Goal: Information Seeking & Learning: Learn about a topic

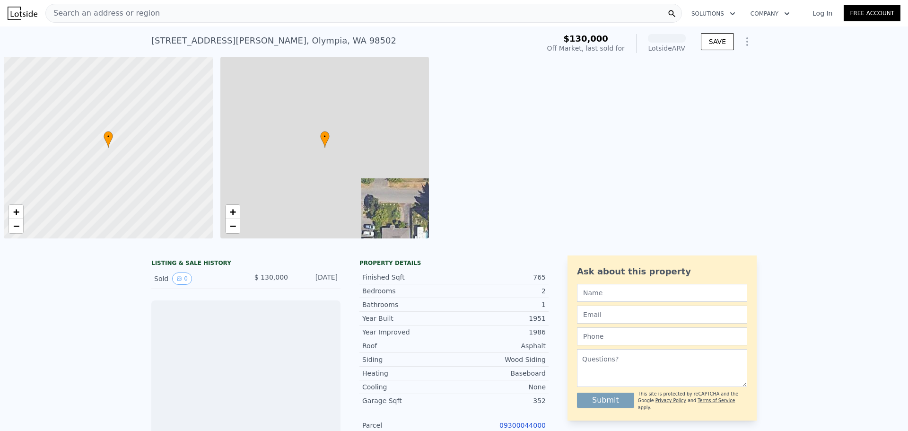
scroll to position [0, 4]
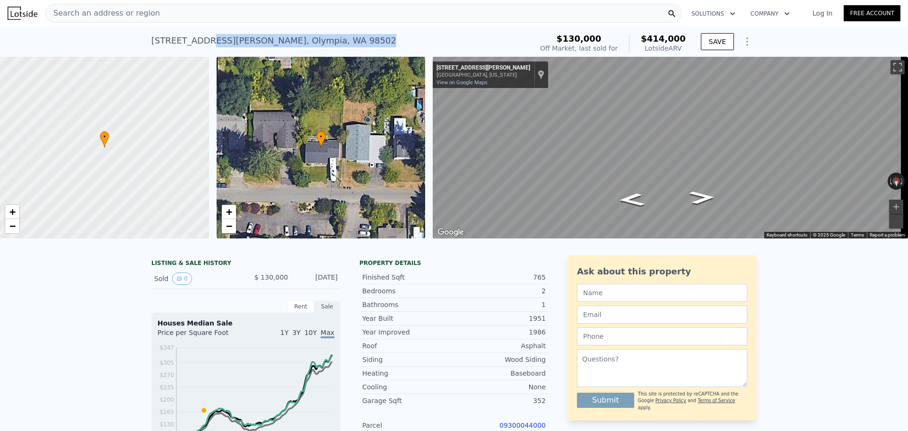
drag, startPoint x: 325, startPoint y: 34, endPoint x: 196, endPoint y: 48, distance: 129.4
click at [196, 48] on div "[STREET_ADDRESS][PERSON_NAME] Sold [DATE] for $130k (~ARV $414k )" at bounding box center [339, 43] width 377 height 26
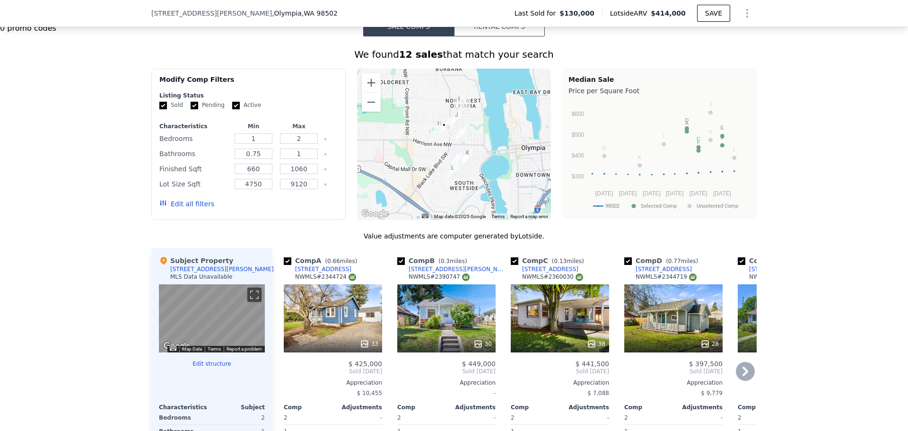
scroll to position [880, 0]
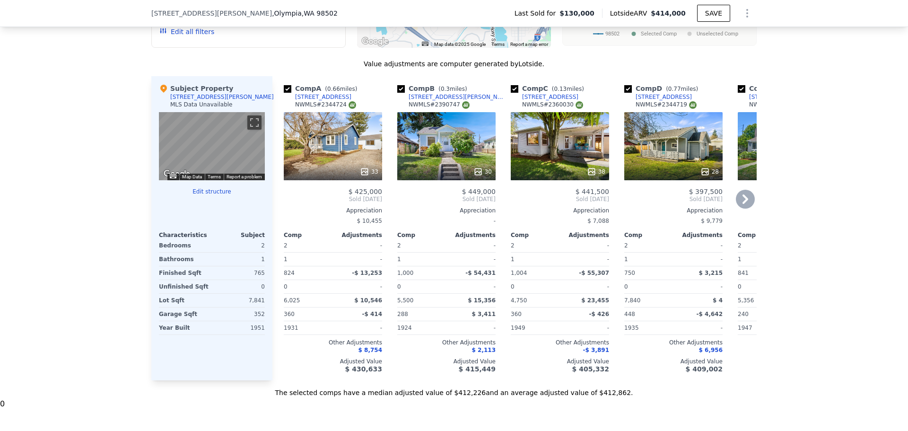
click at [698, 145] on div "28" at bounding box center [673, 146] width 98 height 68
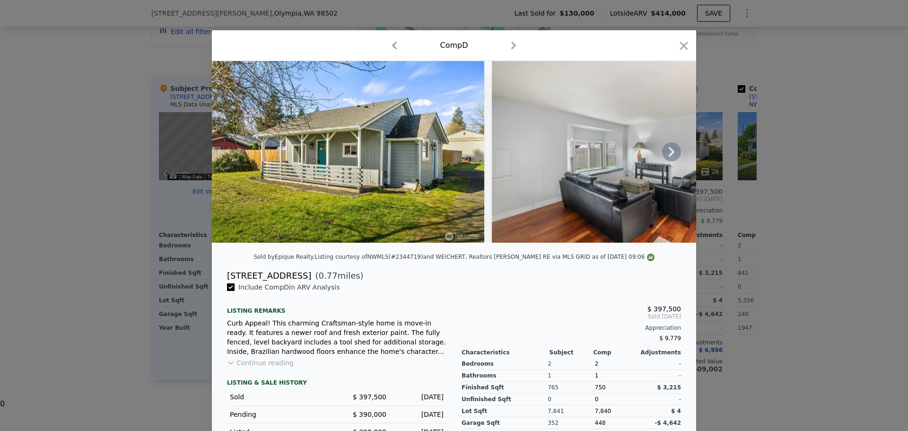
click at [361, 146] on img at bounding box center [348, 152] width 272 height 182
click at [355, 152] on img at bounding box center [348, 152] width 272 height 182
click at [683, 36] on div "Comp D" at bounding box center [454, 45] width 484 height 31
click at [680, 44] on icon "button" at bounding box center [683, 45] width 13 height 13
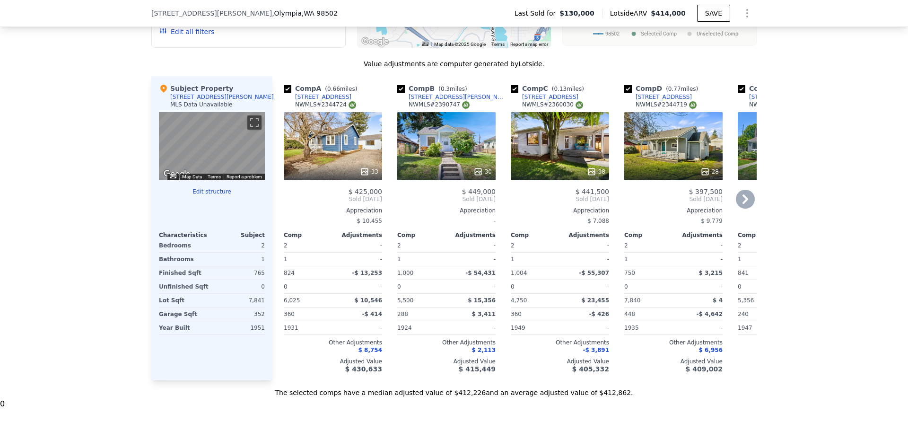
click at [344, 161] on div "33" at bounding box center [333, 146] width 98 height 68
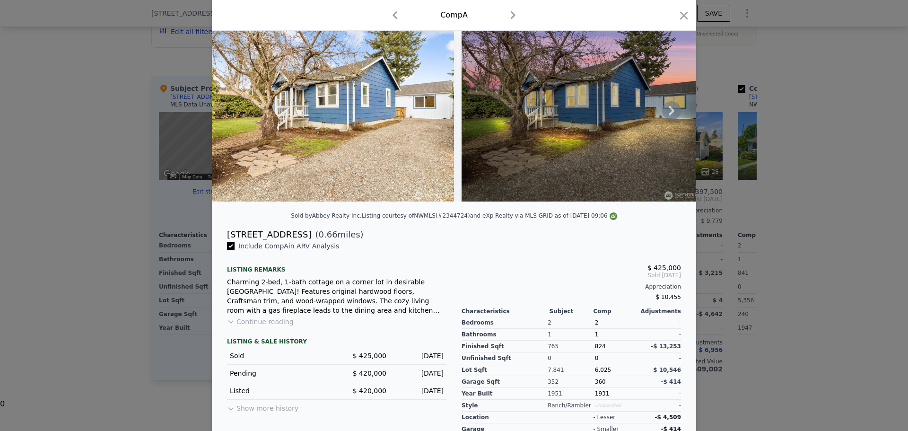
scroll to position [96, 0]
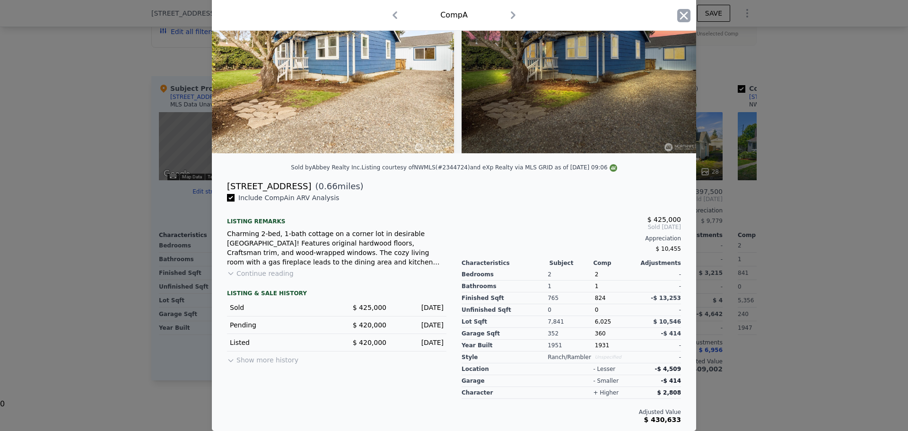
click at [677, 19] on icon "button" at bounding box center [683, 15] width 13 height 13
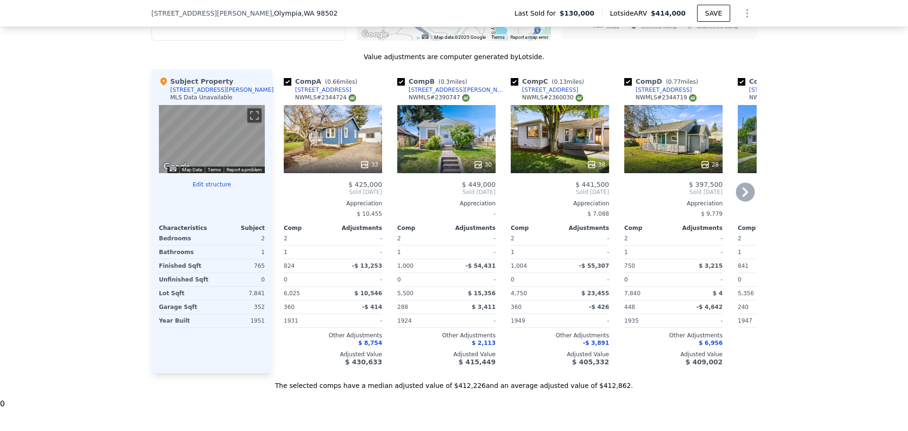
scroll to position [883, 0]
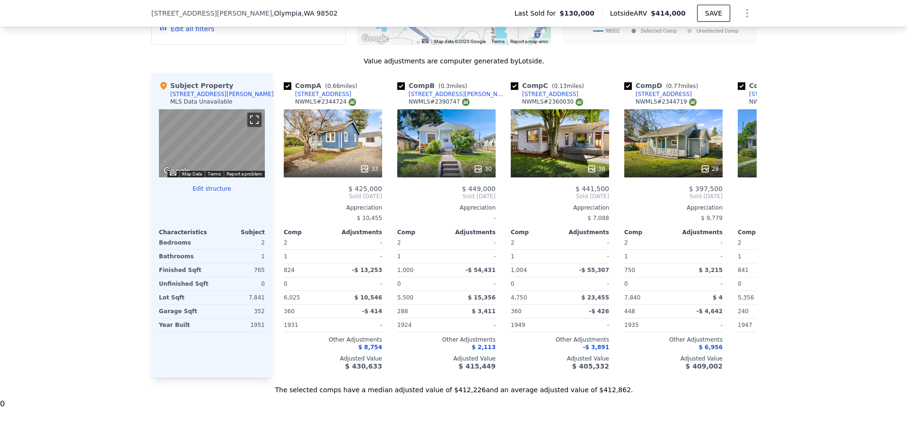
click at [252, 127] on button "Toggle fullscreen view" at bounding box center [254, 120] width 14 height 14
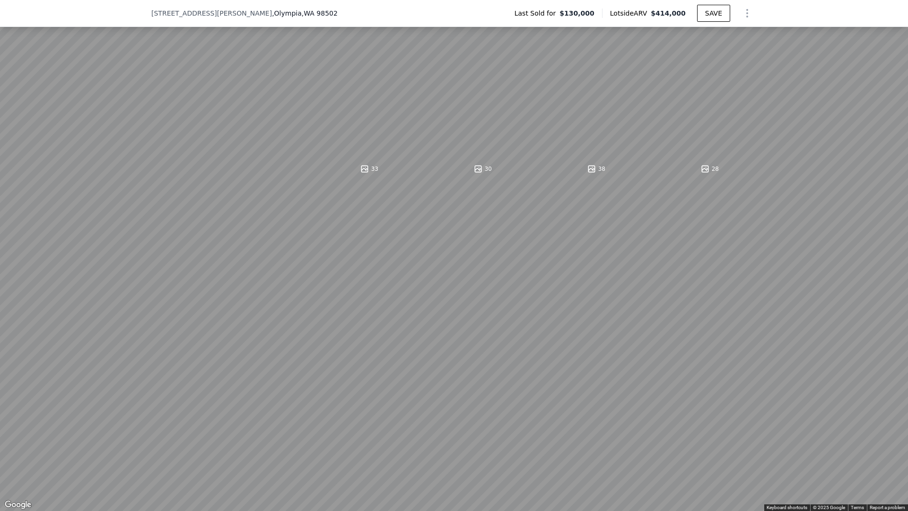
click at [898, 8] on button "Toggle fullscreen view" at bounding box center [898, 10] width 14 height 14
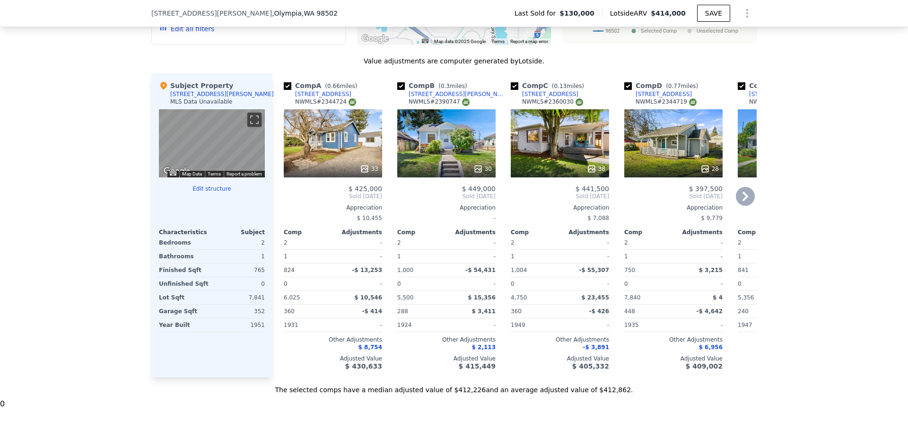
click at [301, 142] on div "33" at bounding box center [333, 143] width 98 height 68
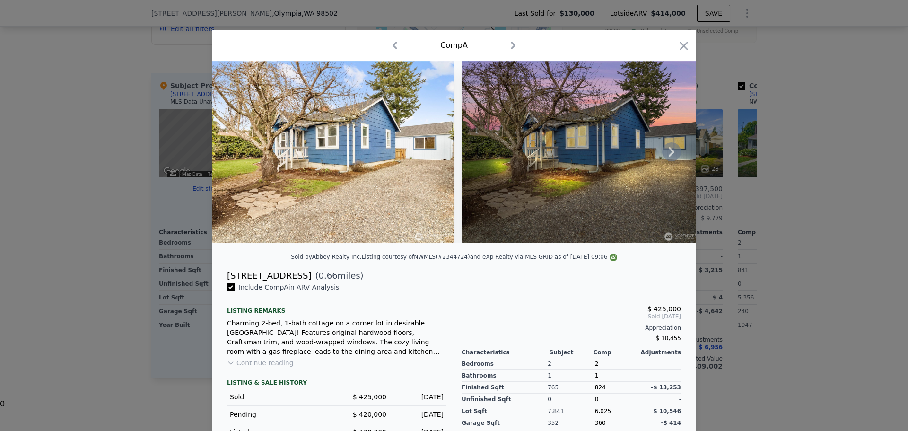
click at [404, 158] on img at bounding box center [333, 152] width 242 height 182
click at [555, 139] on img at bounding box center [583, 152] width 242 height 182
click at [671, 146] on img at bounding box center [583, 152] width 242 height 182
click at [670, 154] on icon at bounding box center [671, 151] width 19 height 19
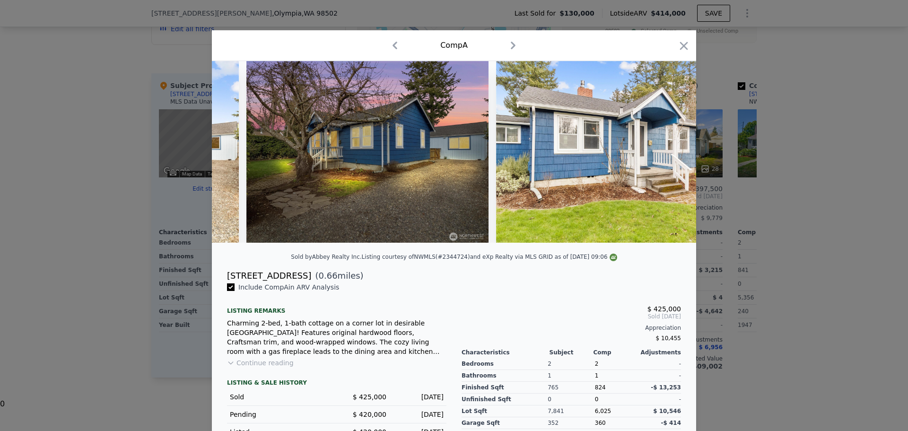
click at [670, 154] on img at bounding box center [617, 152] width 242 height 182
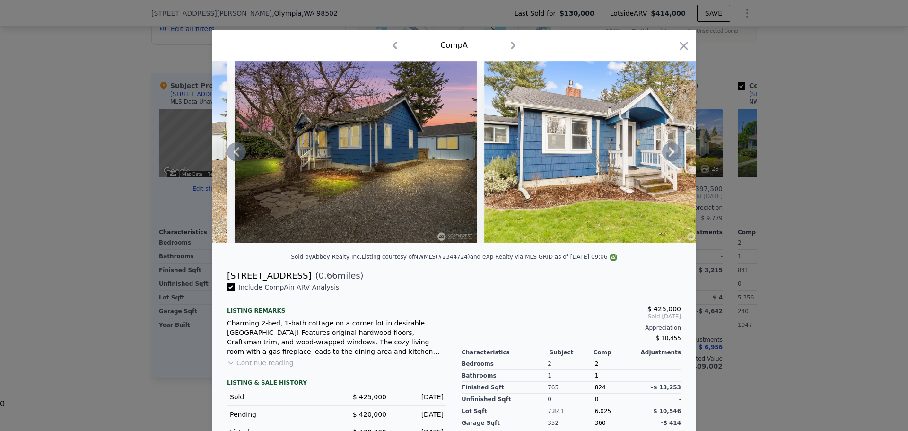
click at [604, 165] on img at bounding box center [605, 152] width 242 height 182
click at [673, 159] on icon at bounding box center [671, 151] width 19 height 19
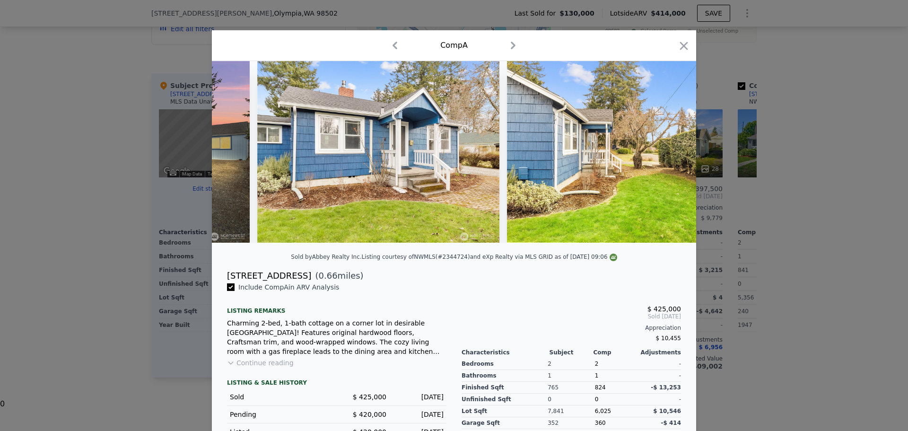
click at [671, 159] on img at bounding box center [628, 152] width 242 height 182
click at [671, 159] on div at bounding box center [454, 152] width 484 height 182
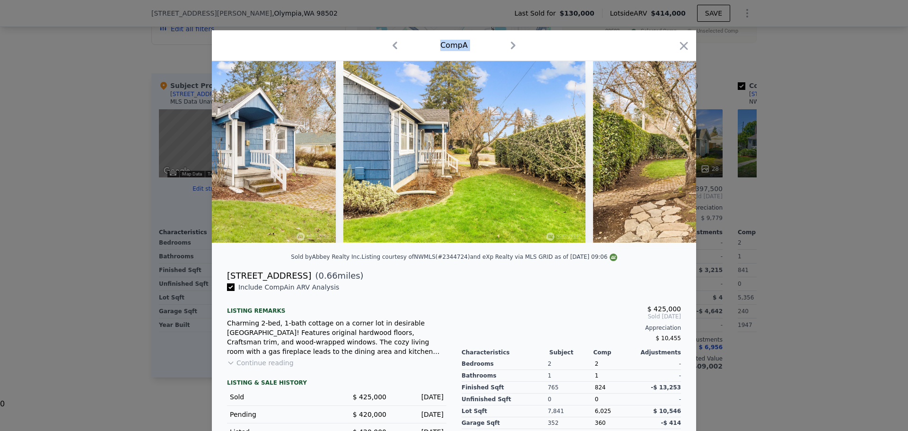
drag, startPoint x: 717, startPoint y: 122, endPoint x: 718, endPoint y: 108, distance: 13.3
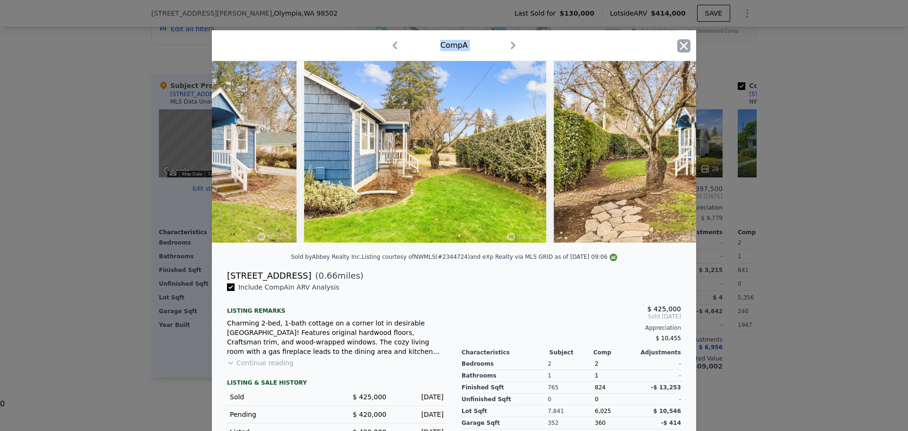
click at [677, 45] on icon "button" at bounding box center [683, 45] width 13 height 13
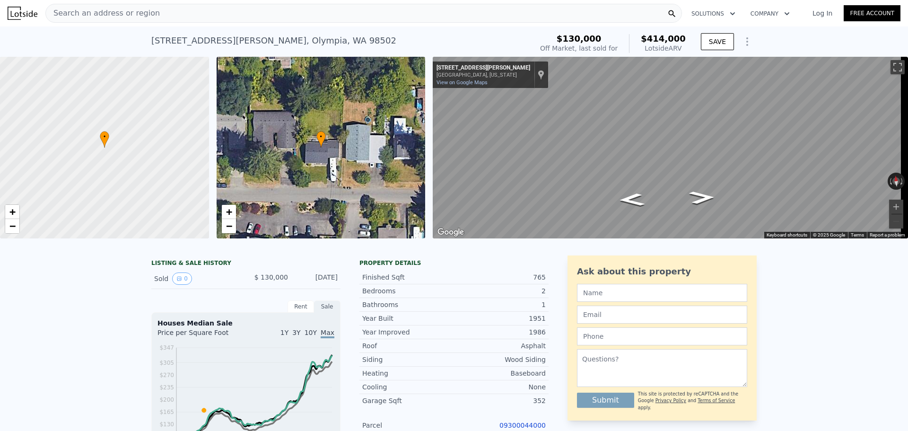
click at [316, 21] on div "Search an address or region" at bounding box center [363, 13] width 637 height 19
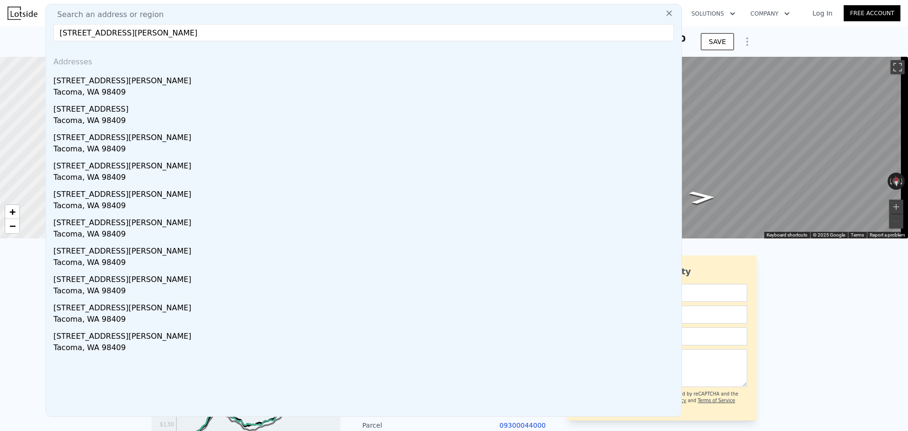
type input "[STREET_ADDRESS][PERSON_NAME]"
click at [203, 73] on div "[STREET_ADDRESS][PERSON_NAME]" at bounding box center [365, 78] width 624 height 15
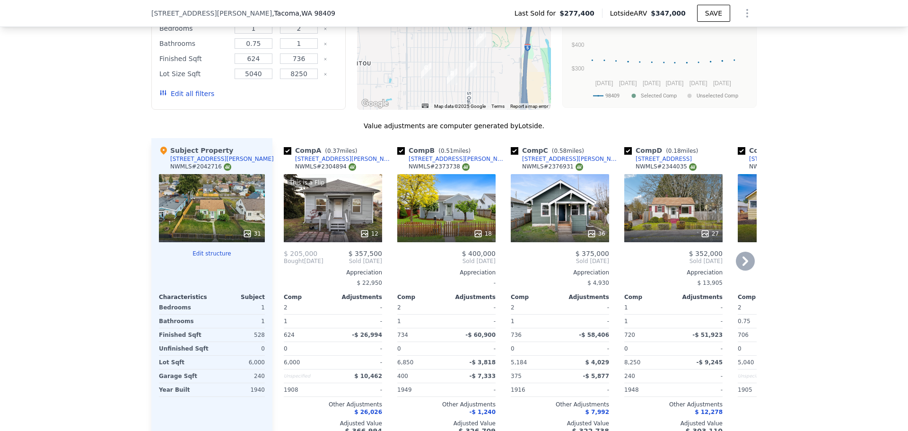
scroll to position [1006, 0]
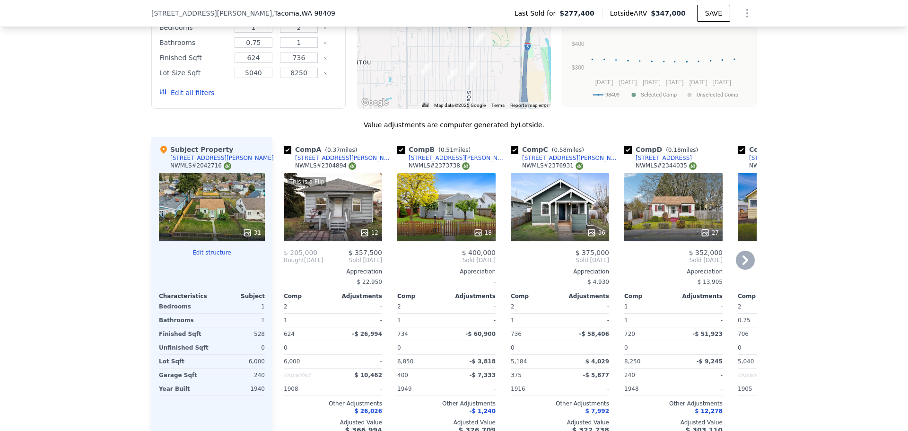
click at [353, 228] on div "This is a Flip 12" at bounding box center [333, 207] width 98 height 68
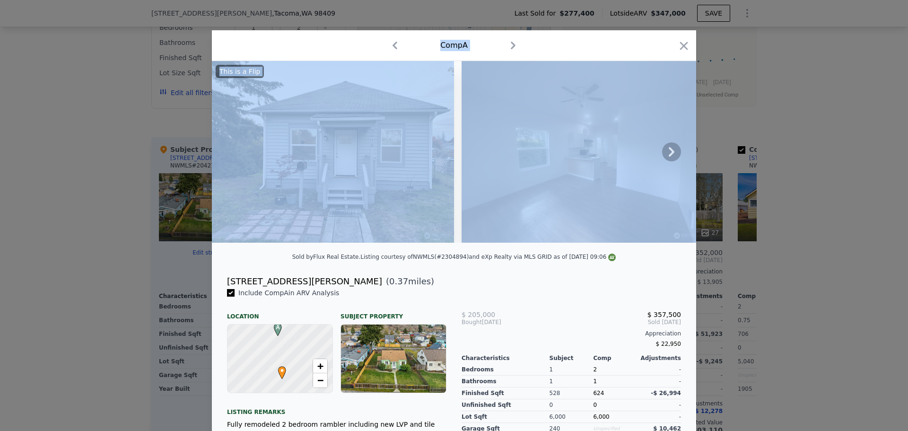
drag, startPoint x: 784, startPoint y: 97, endPoint x: 390, endPoint y: 162, distance: 399.8
click at [403, 160] on div "​ Comp A This is a Flip Sold by Flux Real Estate . Listing courtesy of NWMLS (#…" at bounding box center [454, 282] width 908 height 564
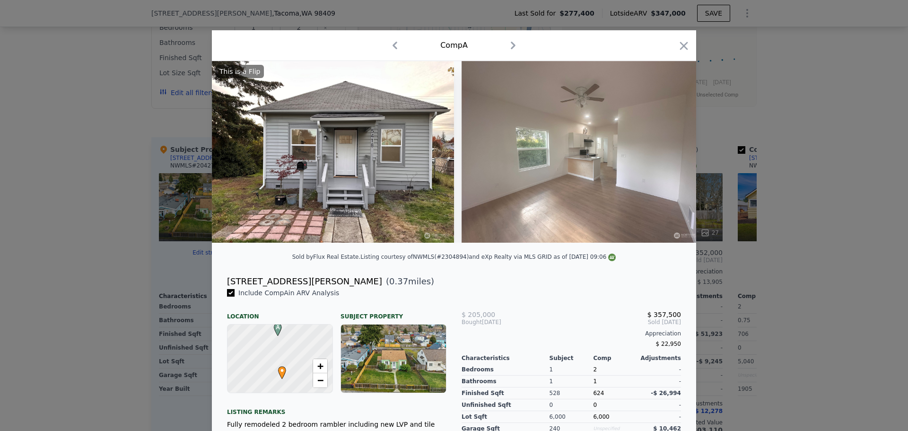
click at [597, 300] on div "$ 205,000 $ 357,500 Bought [DATE] Sold [DATE] Appreciation $ 22,950 Characteris…" at bounding box center [571, 422] width 235 height 269
click at [746, 115] on div at bounding box center [454, 215] width 908 height 431
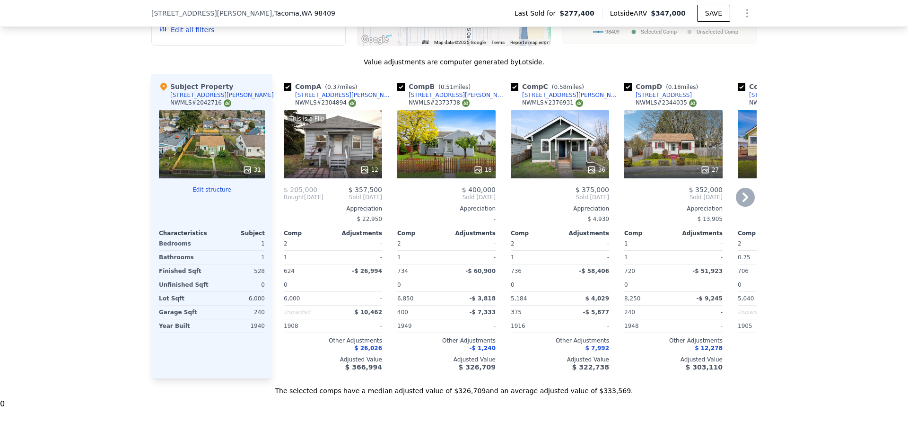
scroll to position [1069, 0]
click at [742, 203] on icon at bounding box center [745, 196] width 19 height 19
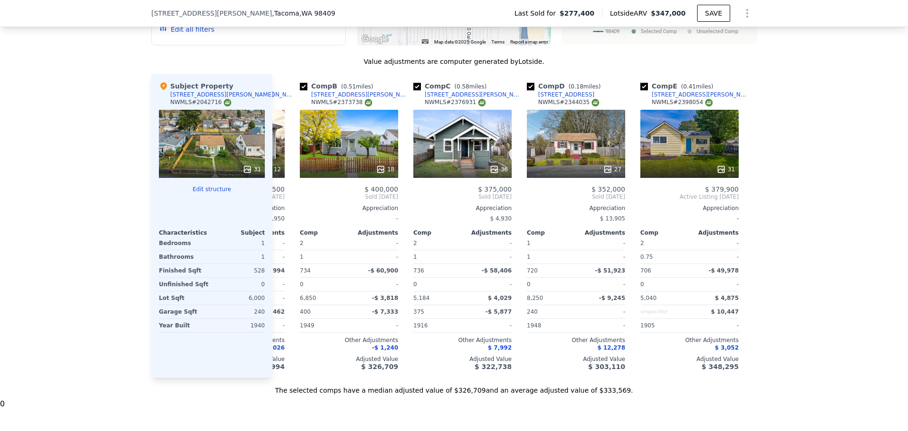
scroll to position [0, 106]
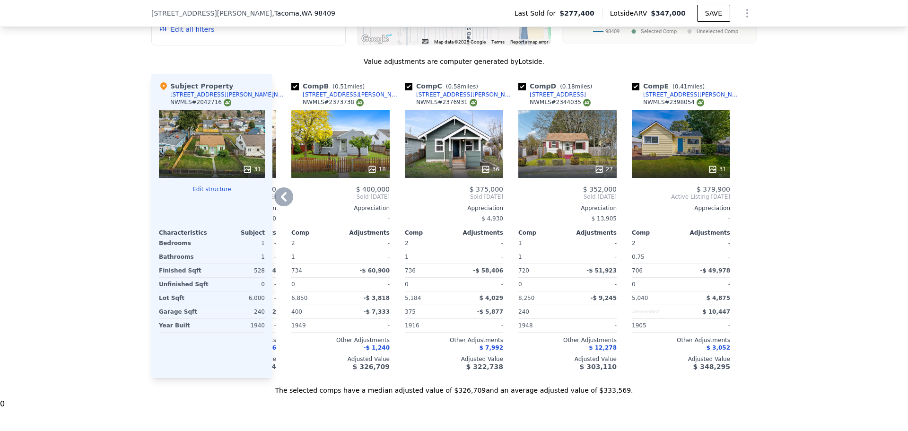
click at [284, 206] on icon at bounding box center [283, 196] width 19 height 19
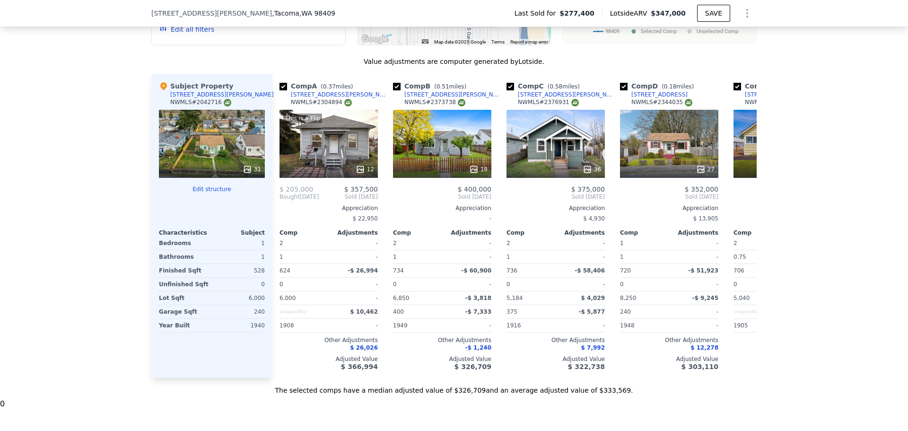
scroll to position [0, 0]
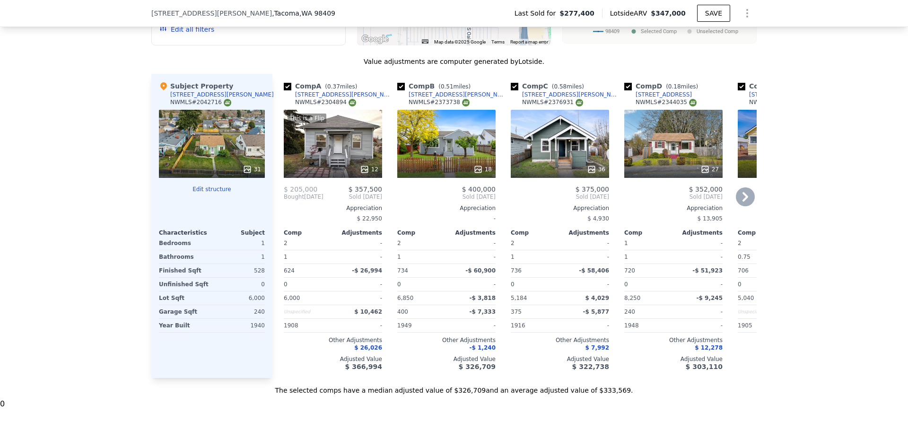
click at [347, 146] on div "This is a Flip 12" at bounding box center [333, 144] width 98 height 68
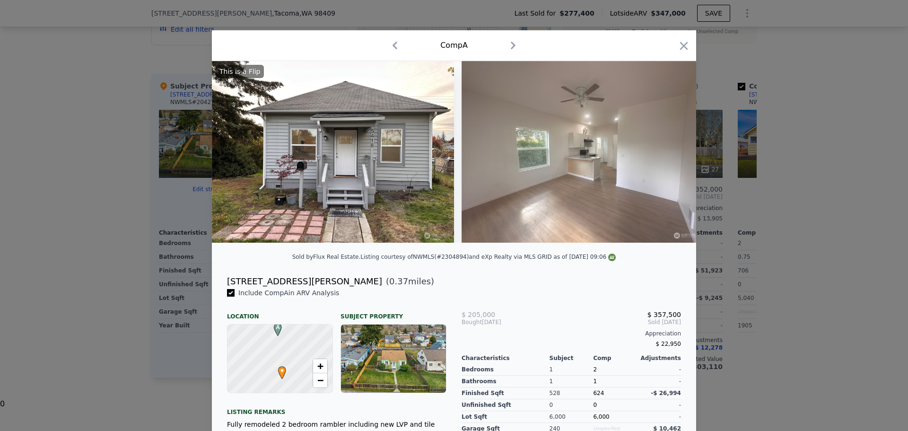
click at [792, 118] on div at bounding box center [454, 215] width 908 height 431
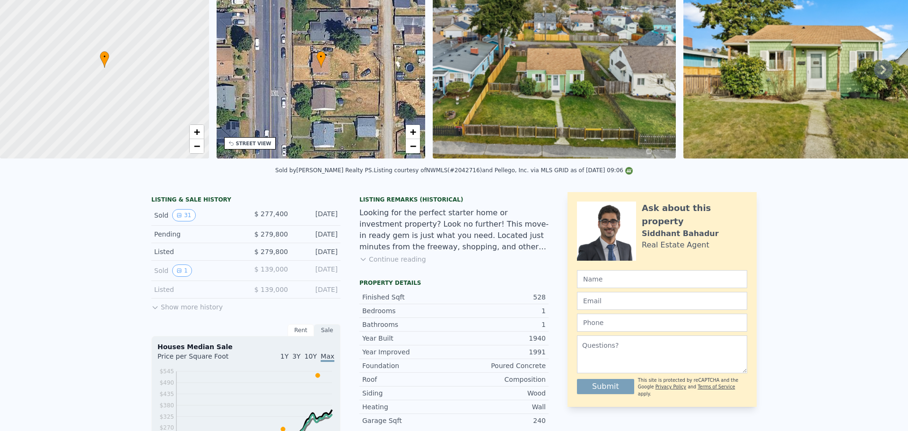
scroll to position [3, 0]
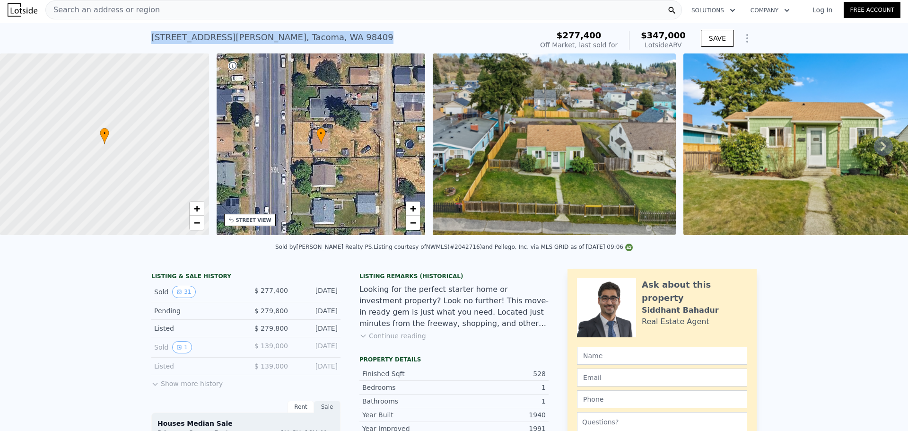
drag, startPoint x: 317, startPoint y: 32, endPoint x: 148, endPoint y: 37, distance: 169.9
click at [151, 37] on div "[STREET_ADDRESS][PERSON_NAME] Sold [DATE] for $277,400 (~ARV $347k )" at bounding box center [339, 40] width 377 height 26
copy div "[STREET_ADDRESS][PERSON_NAME]"
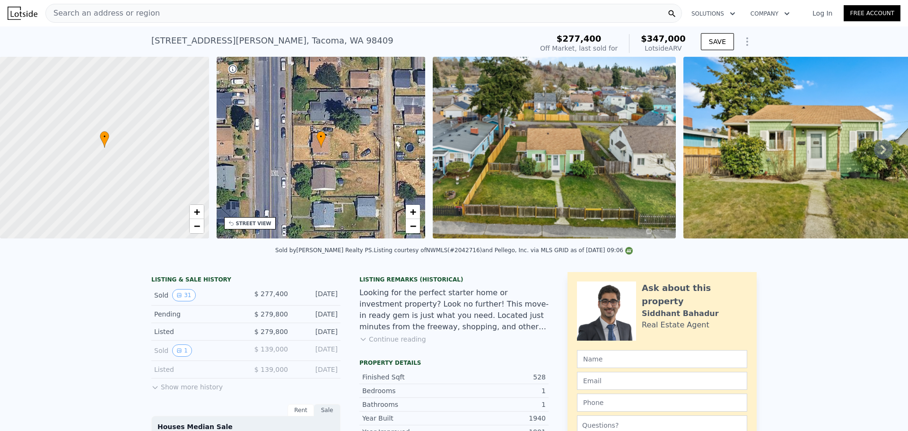
click at [68, 9] on span "Search an address or region" at bounding box center [103, 13] width 114 height 11
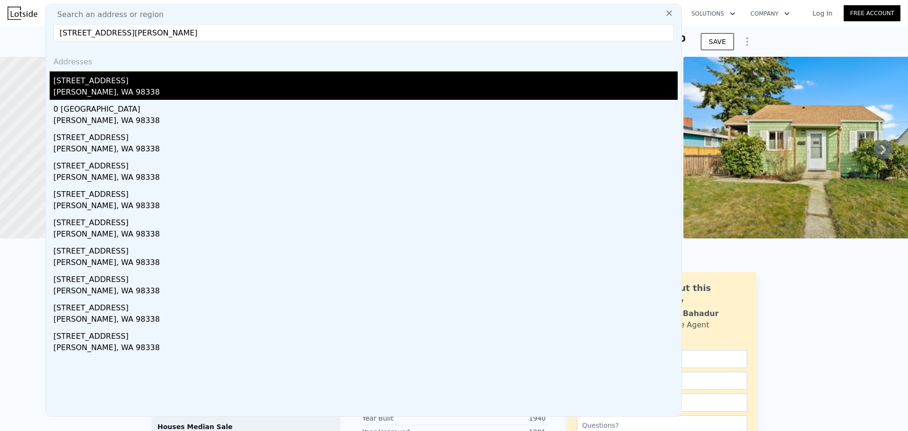
type input "[STREET_ADDRESS][PERSON_NAME]"
click at [176, 94] on div "[PERSON_NAME], WA 98338" at bounding box center [365, 93] width 624 height 13
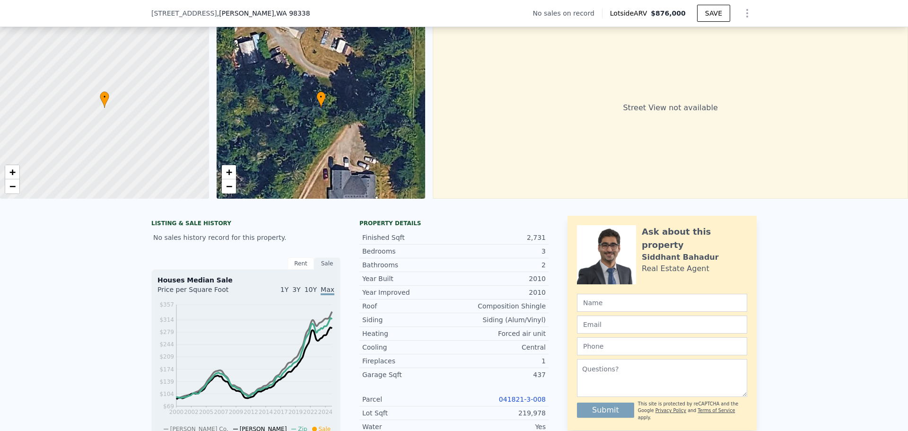
scroll to position [60, 0]
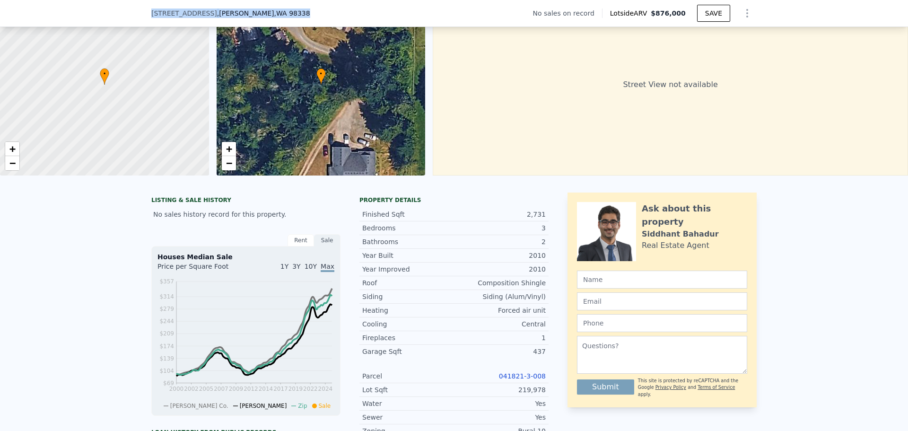
drag, startPoint x: 257, startPoint y: 20, endPoint x: 113, endPoint y: 14, distance: 144.9
click at [112, 15] on div "[STREET_ADDRESS][PERSON_NAME] No sales on record Lotside ARV $876,000 SAVE" at bounding box center [454, 13] width 908 height 27
copy div "[STREET_ADDRESS][PERSON_NAME]"
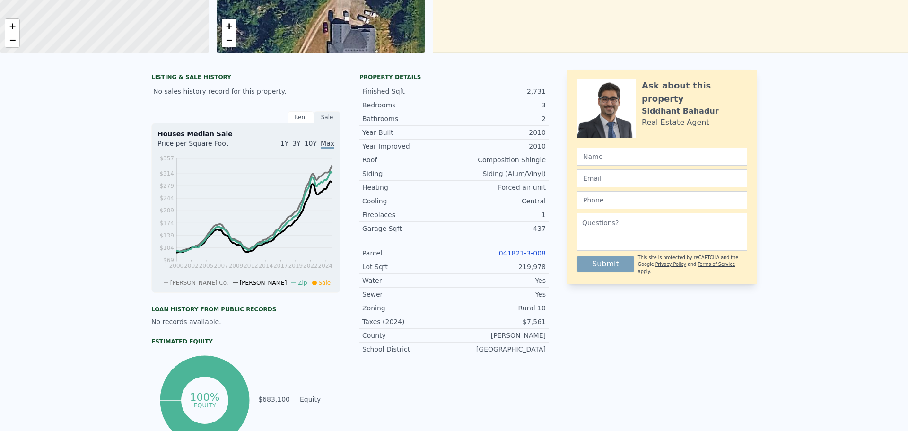
scroll to position [0, 0]
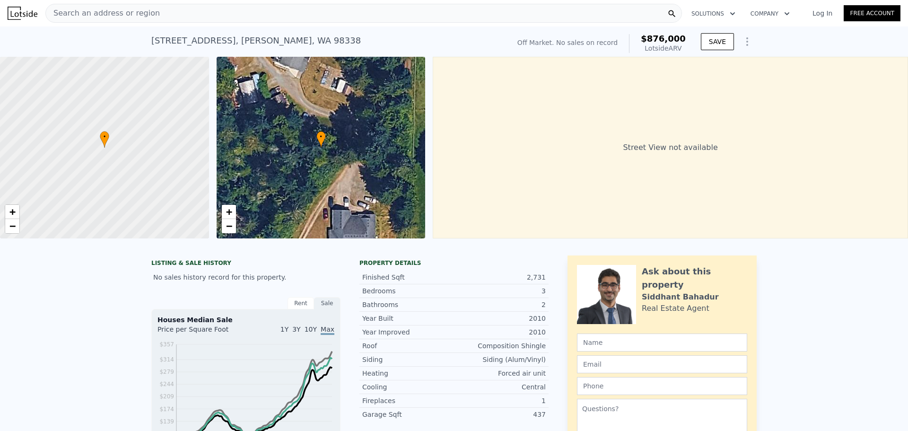
click at [692, 37] on div "Off Market. No sales on record $876,000 Lotside ARV SAVE" at bounding box center [635, 43] width 243 height 26
drag, startPoint x: 310, startPoint y: 51, endPoint x: 125, endPoint y: 53, distance: 185.0
click at [125, 53] on div "[STREET_ADDRESS][PERSON_NAME] No sales on record (~ARV $876k ) Off Market. No s…" at bounding box center [454, 41] width 908 height 30
copy div "[STREET_ADDRESS][PERSON_NAME]"
